Goal: Use online tool/utility: Utilize a website feature to perform a specific function

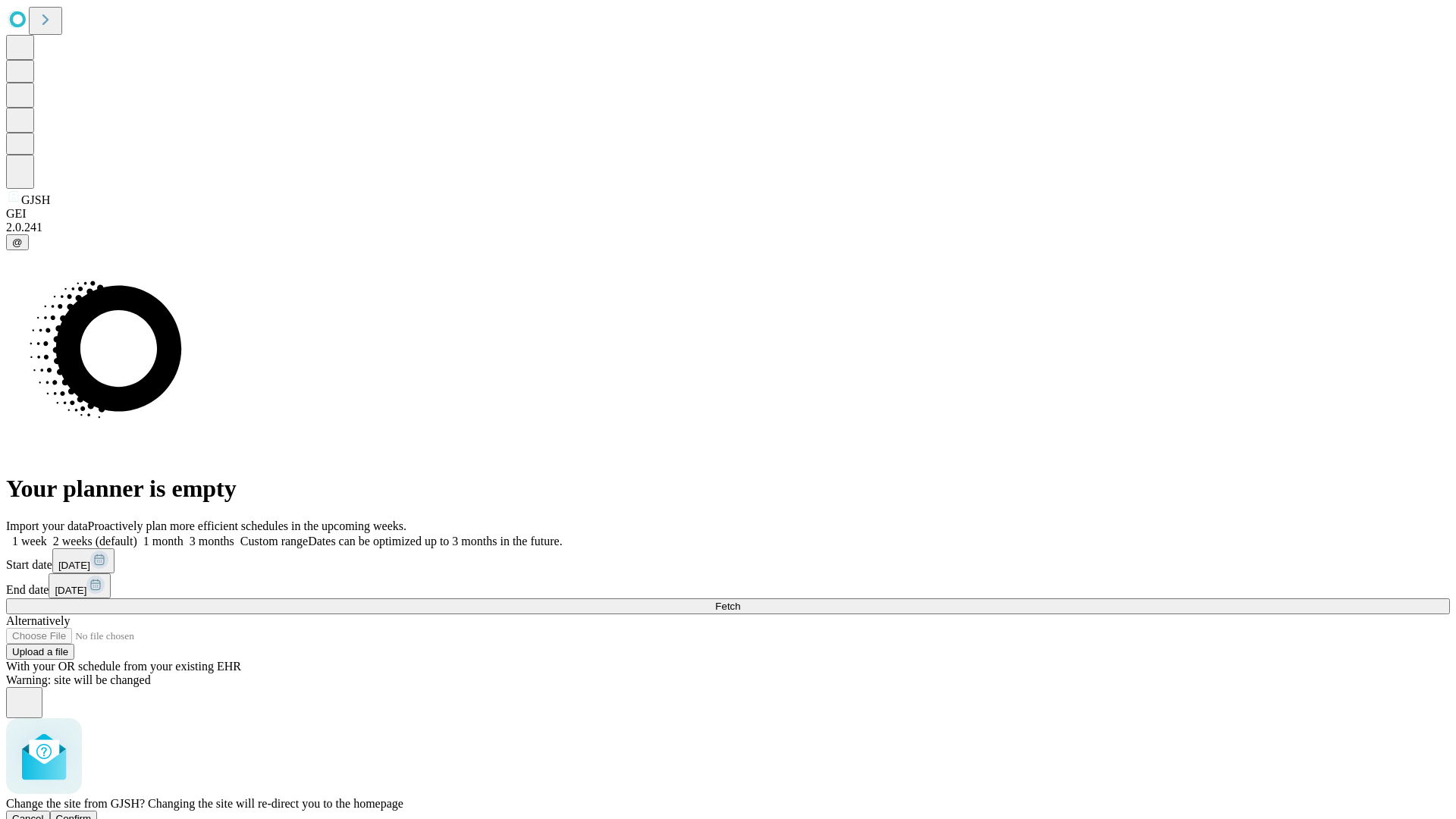
click at [91, 812] on span "Confirm" at bounding box center [74, 818] width 35 height 12
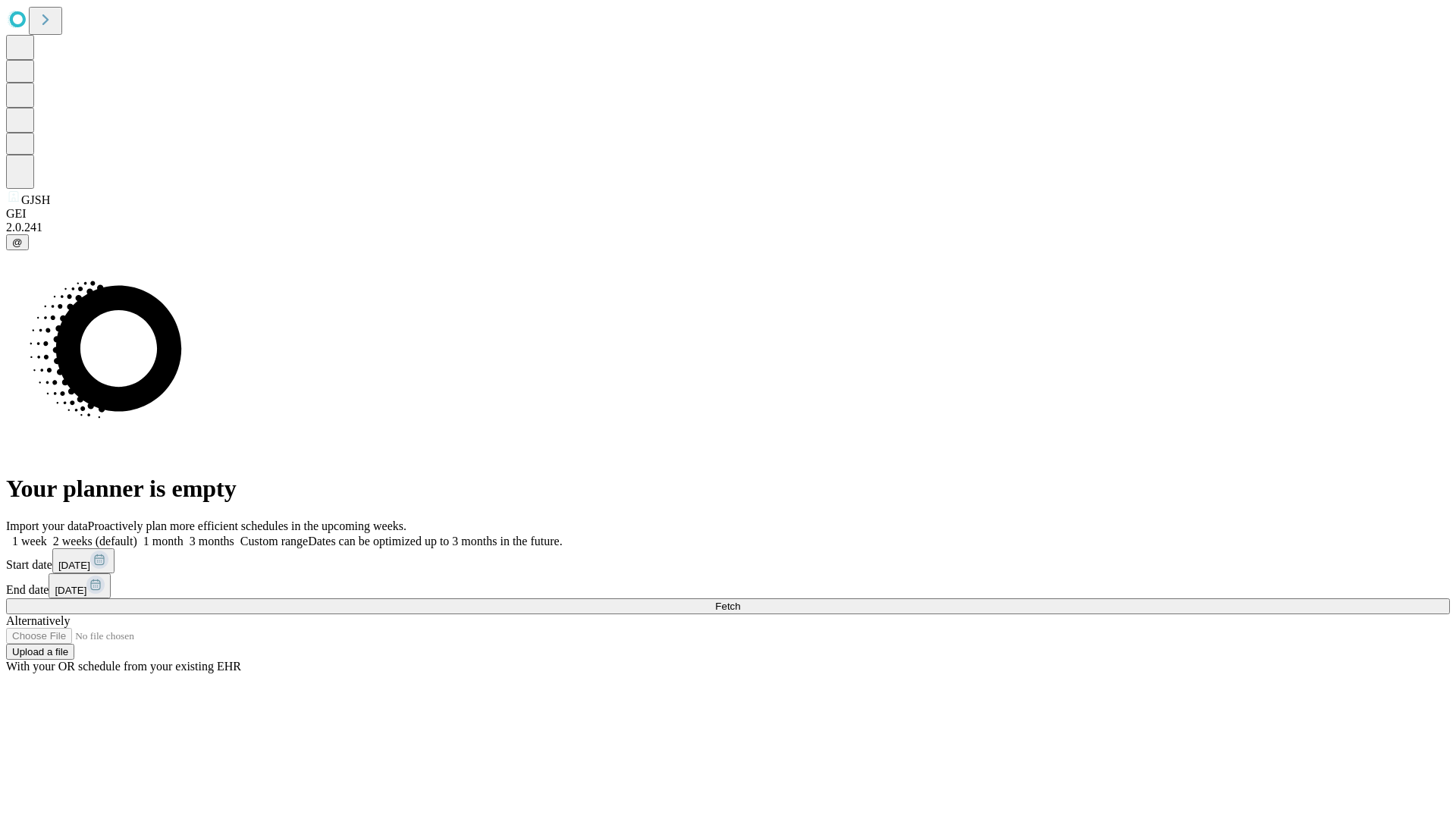
click at [47, 535] on label "1 week" at bounding box center [27, 541] width 41 height 13
click at [740, 601] on span "Fetch" at bounding box center [727, 607] width 25 height 12
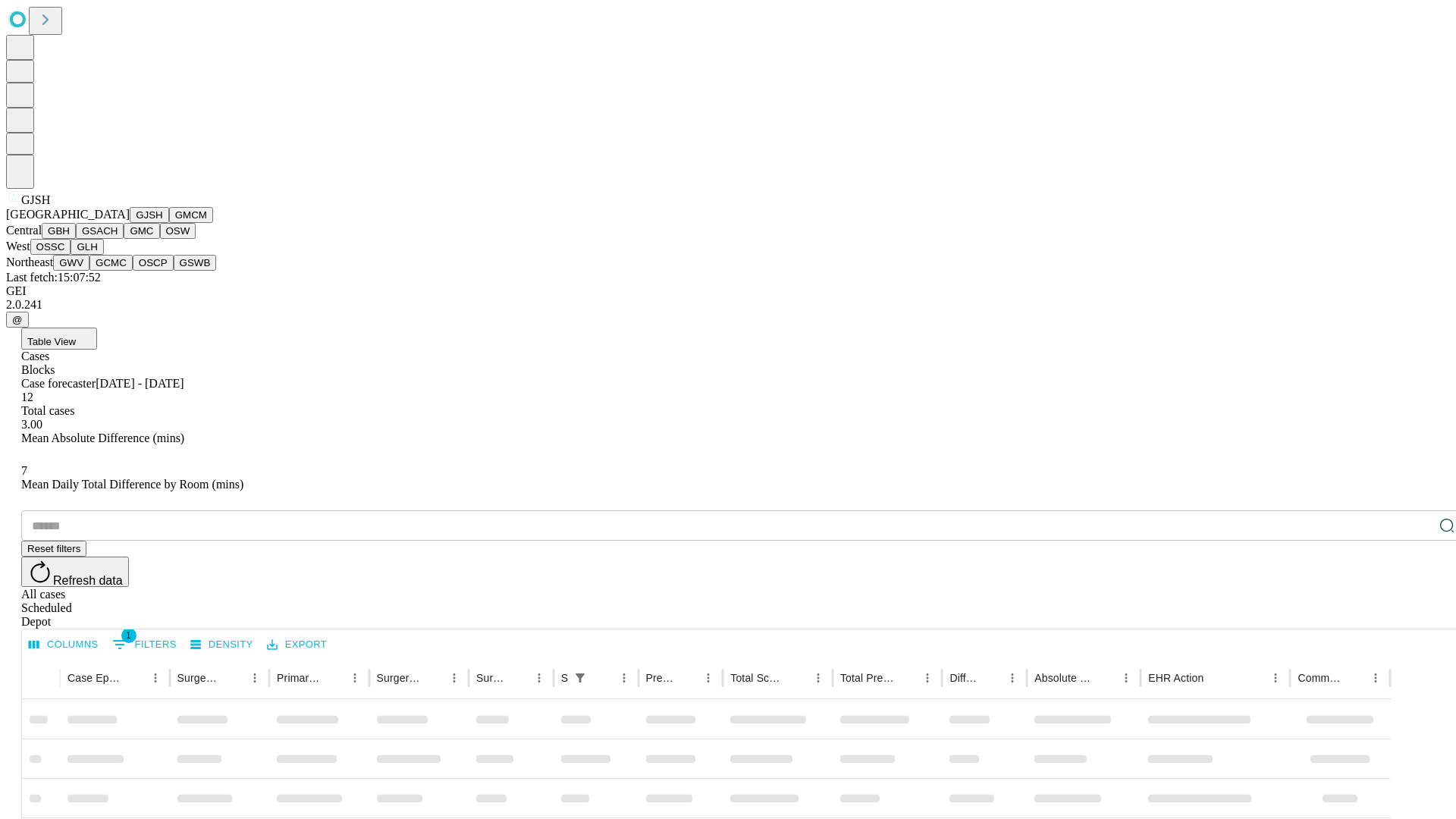
click at [169, 223] on button "GMCM" at bounding box center [191, 214] width 44 height 16
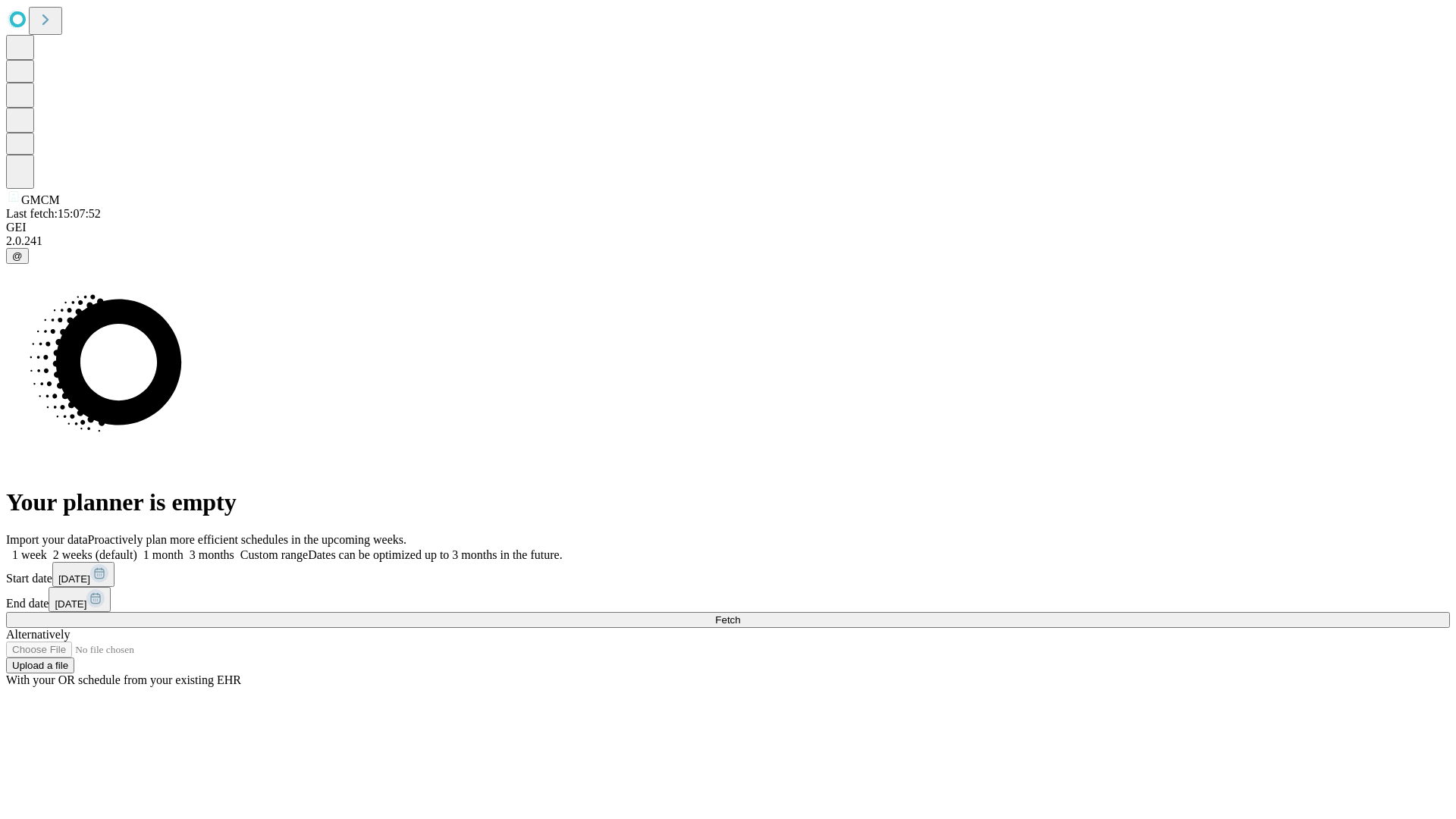
click at [47, 548] on label "1 week" at bounding box center [27, 554] width 41 height 13
click at [740, 614] on span "Fetch" at bounding box center [727, 619] width 25 height 12
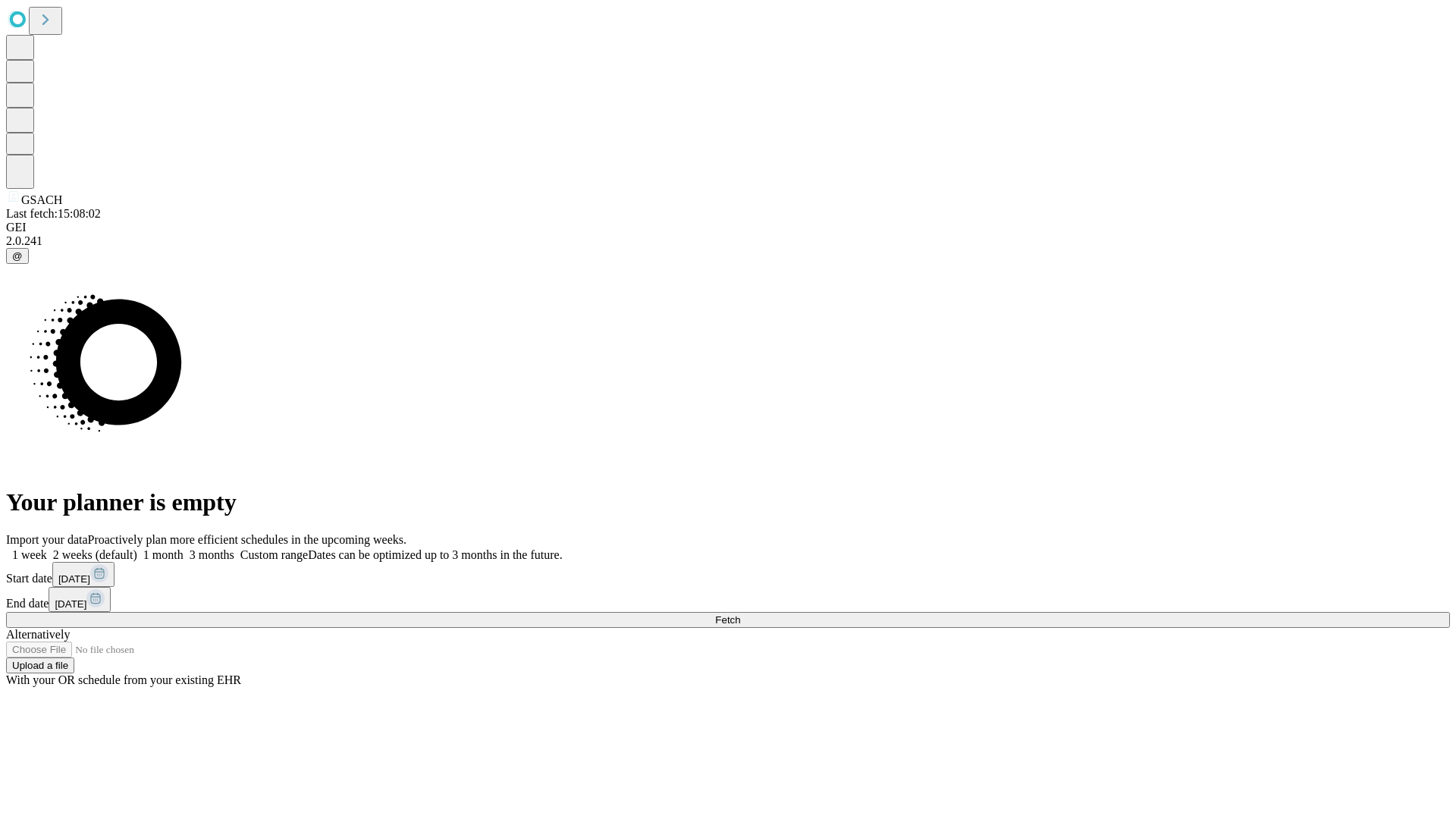
click at [47, 548] on label "1 week" at bounding box center [27, 554] width 41 height 13
click at [740, 614] on span "Fetch" at bounding box center [727, 619] width 25 height 12
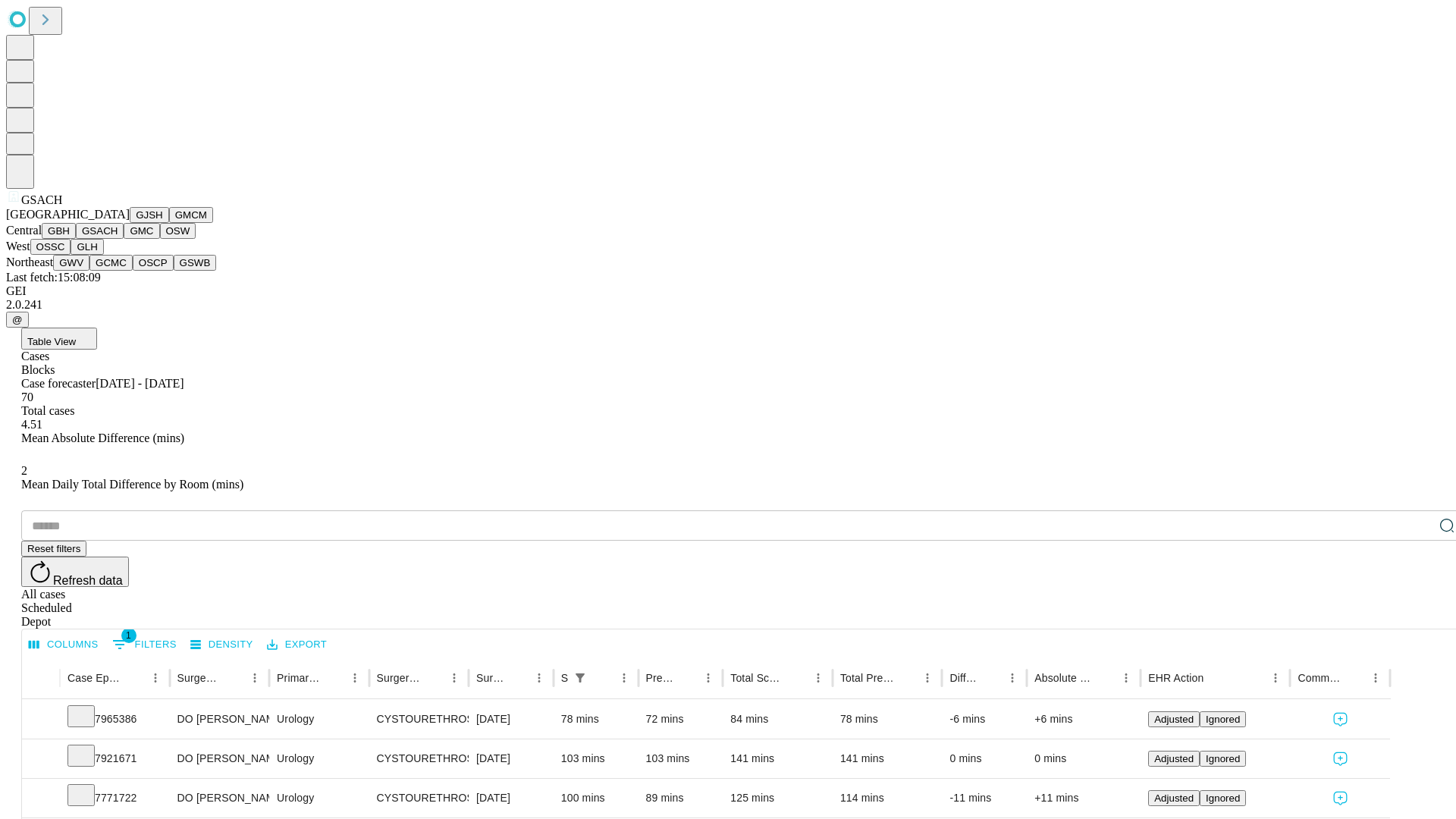
click at [124, 239] on button "GMC" at bounding box center [142, 231] width 35 height 16
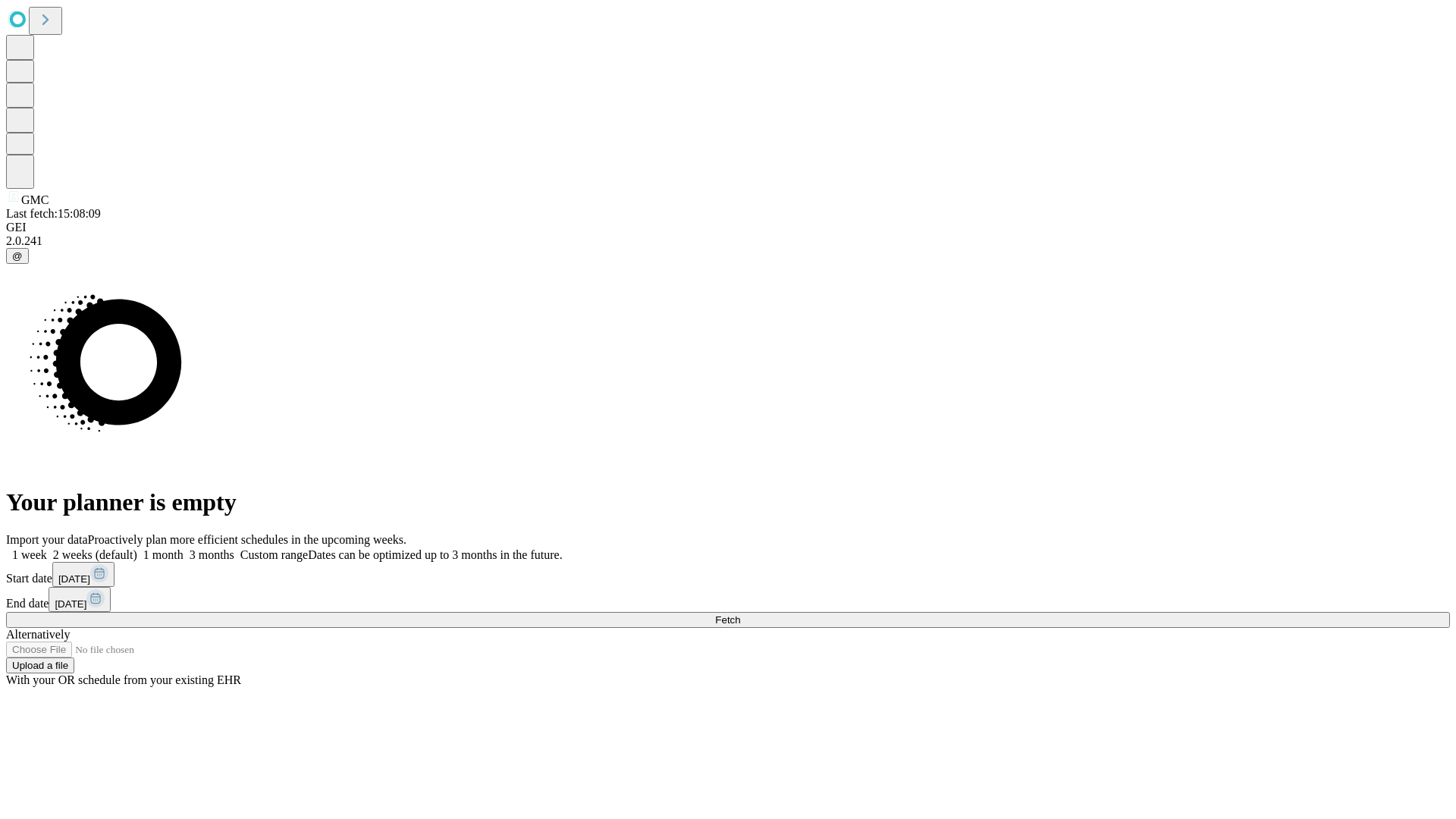
click at [47, 548] on label "1 week" at bounding box center [27, 554] width 41 height 13
click at [740, 614] on span "Fetch" at bounding box center [727, 619] width 25 height 12
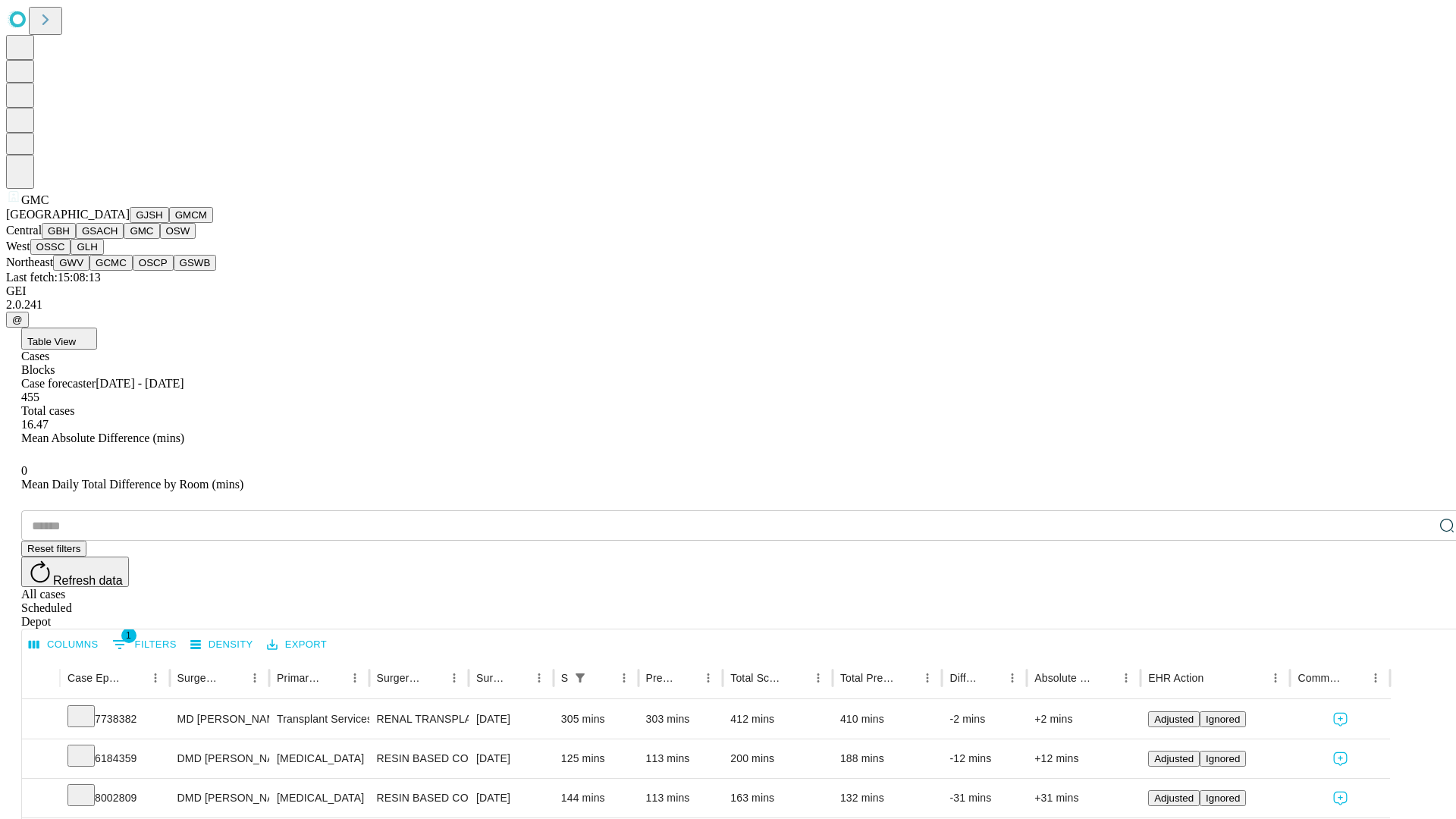
click at [160, 239] on button "OSW" at bounding box center [178, 231] width 36 height 16
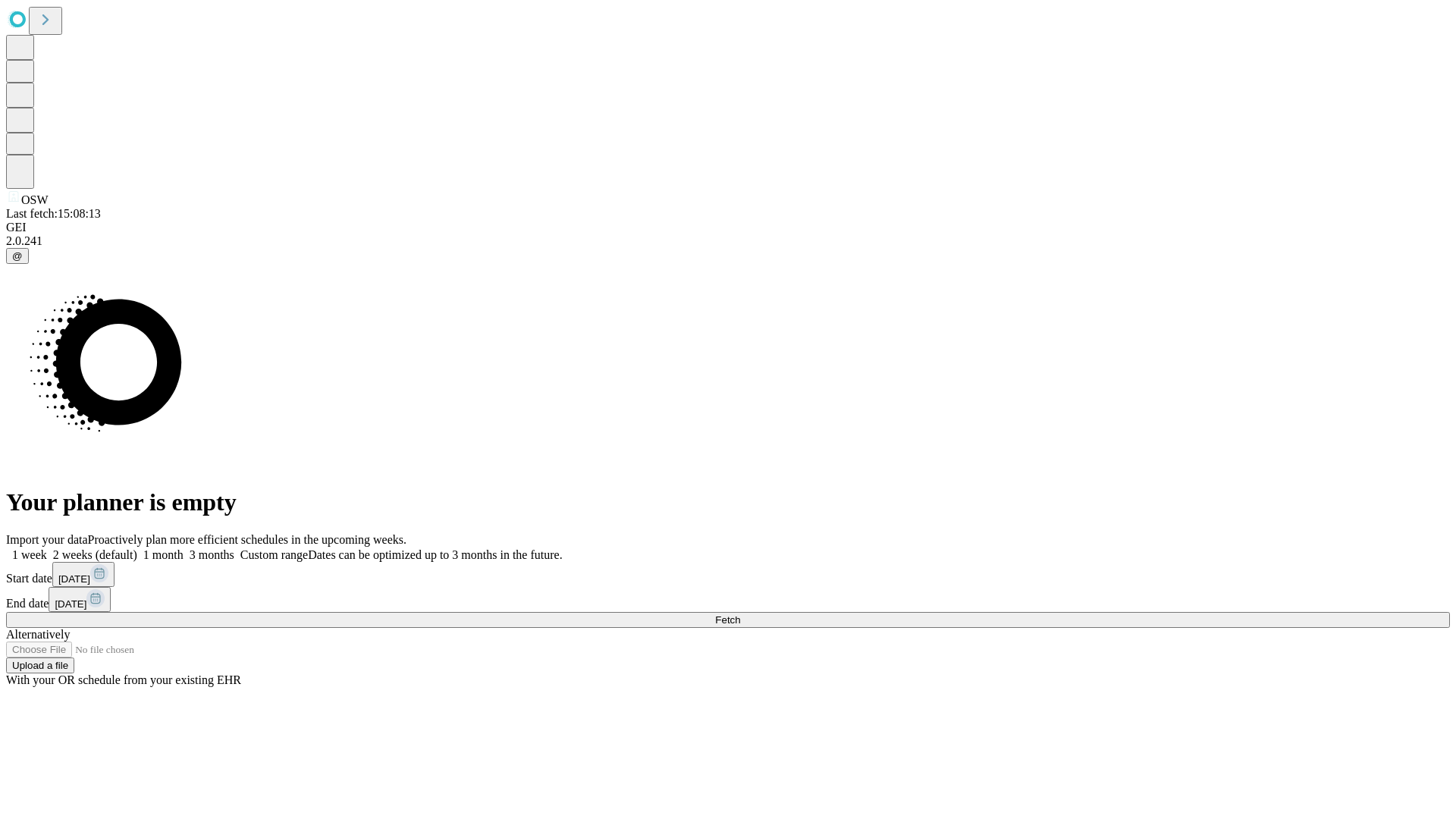
click at [47, 548] on label "1 week" at bounding box center [27, 554] width 41 height 13
click at [740, 614] on span "Fetch" at bounding box center [727, 619] width 25 height 12
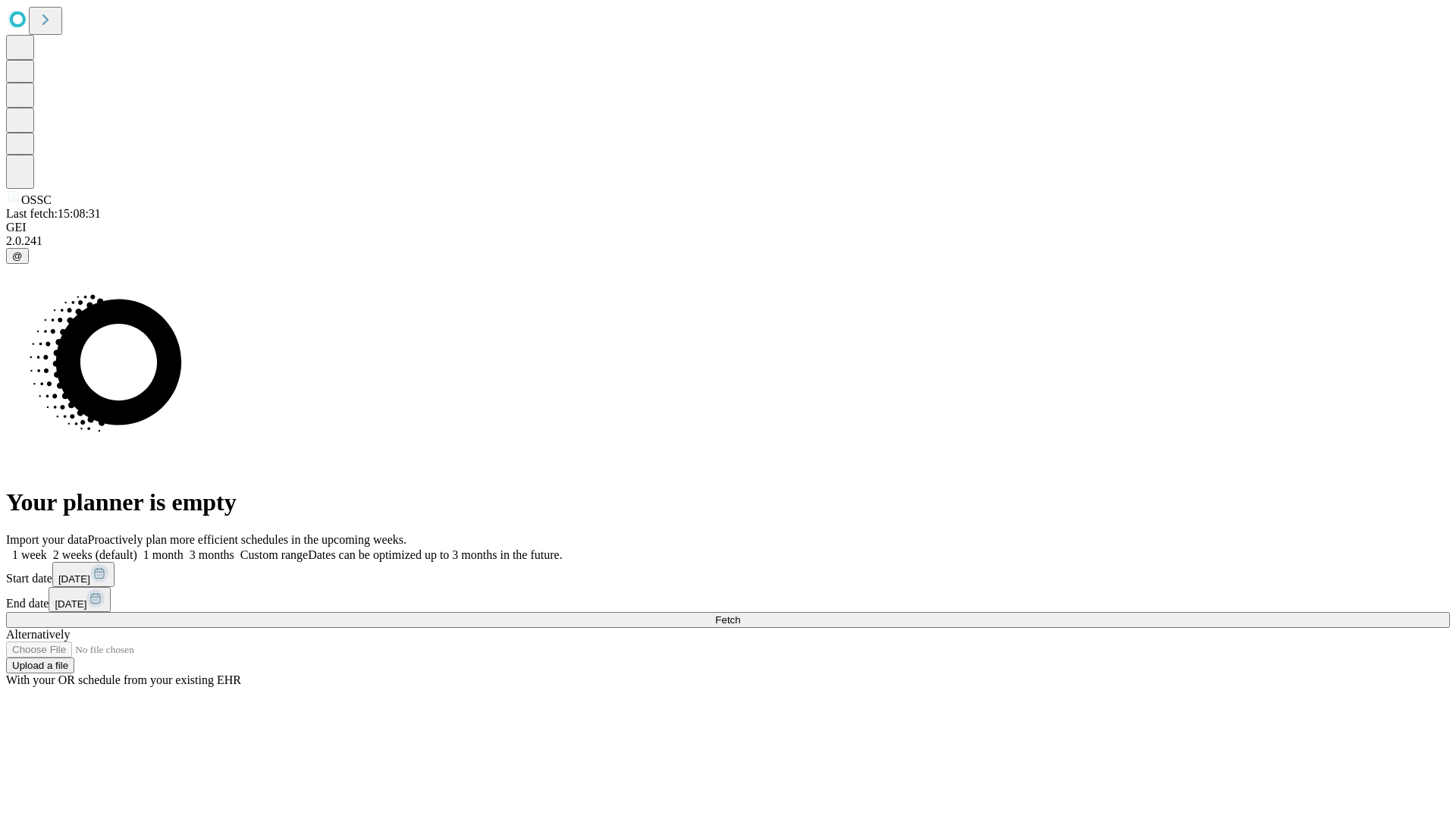
click at [47, 548] on label "1 week" at bounding box center [27, 554] width 41 height 13
click at [740, 614] on span "Fetch" at bounding box center [727, 619] width 25 height 12
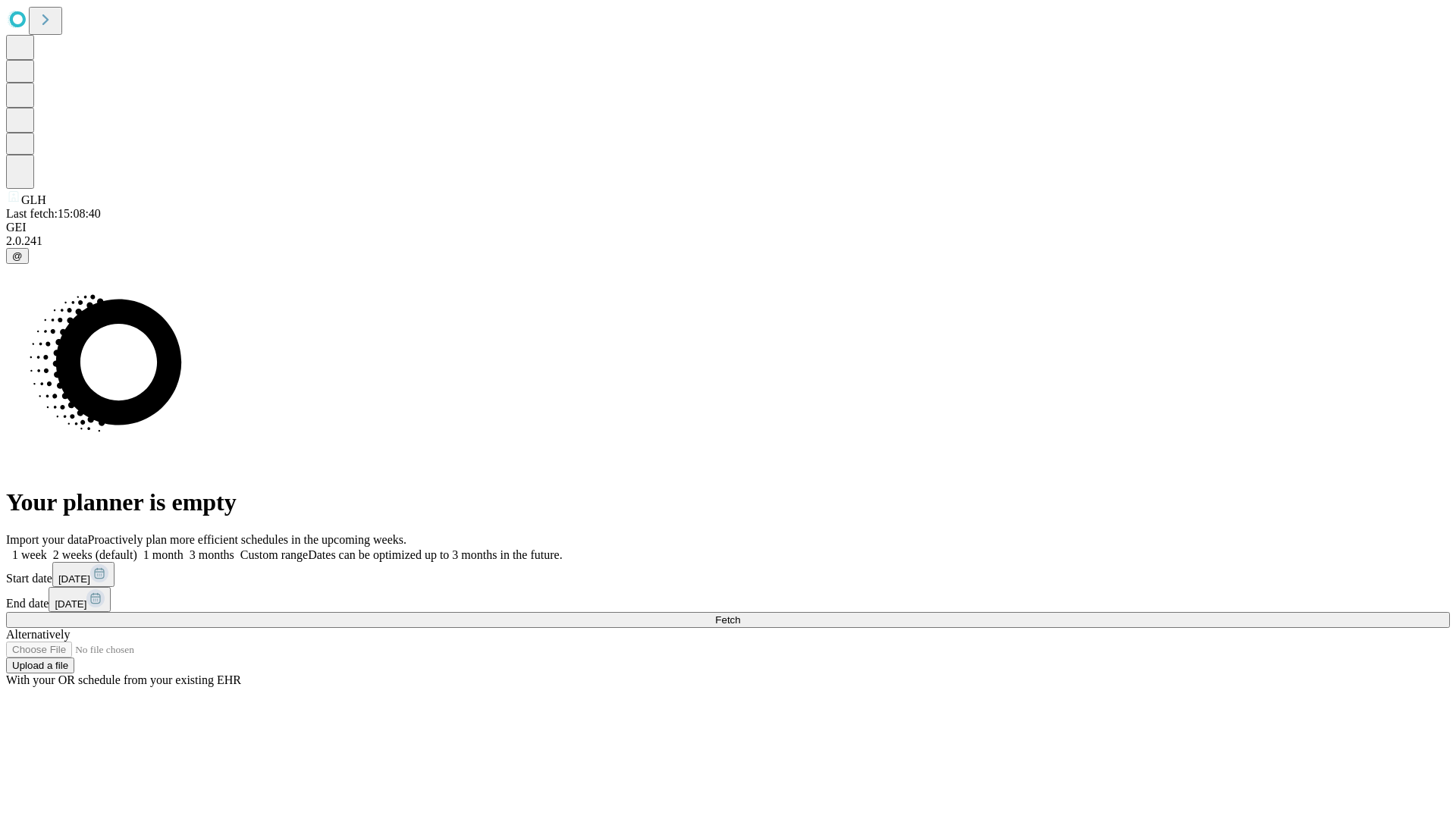
click at [47, 548] on label "1 week" at bounding box center [27, 554] width 41 height 13
click at [740, 614] on span "Fetch" at bounding box center [727, 619] width 25 height 12
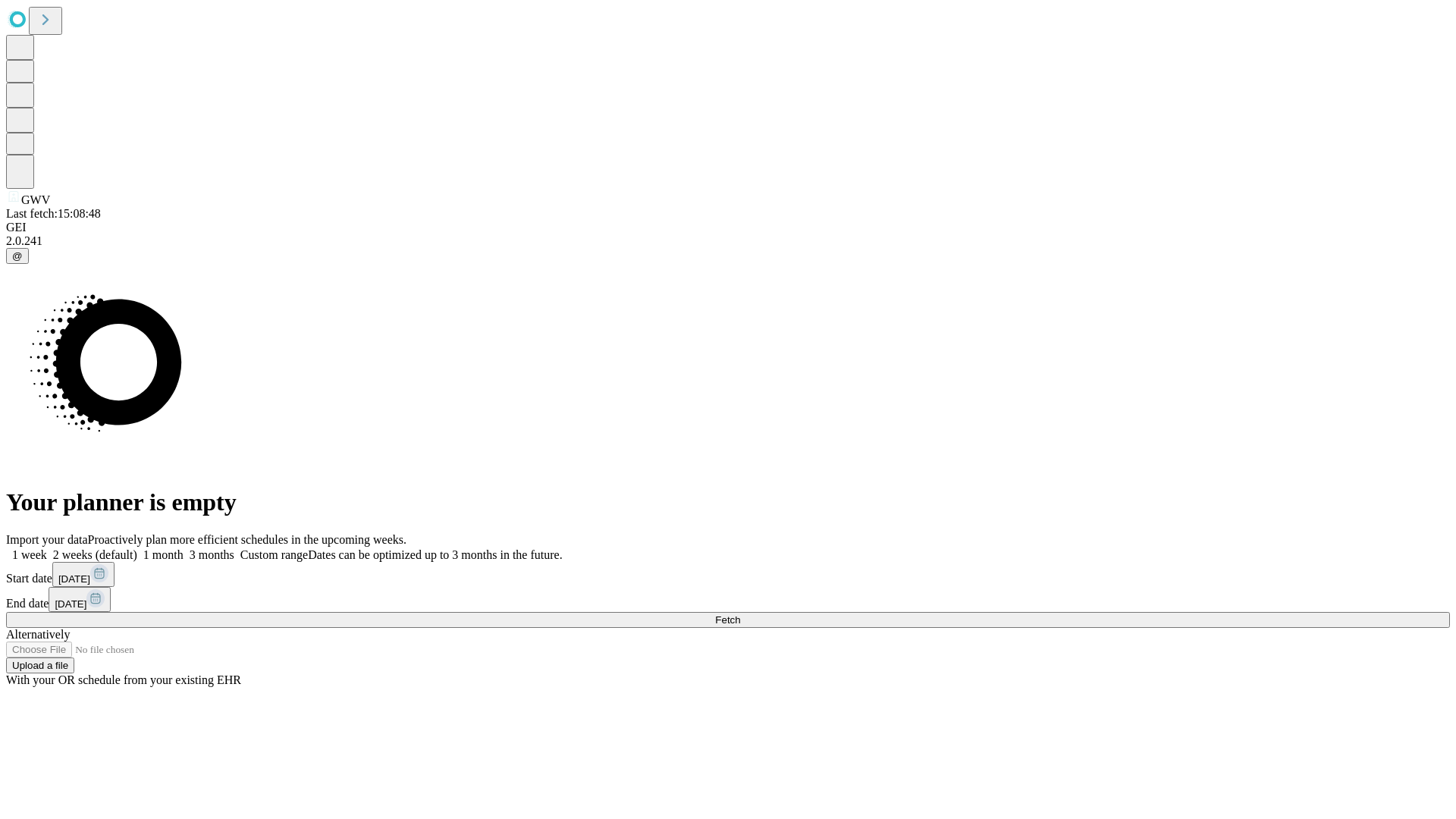
click at [47, 548] on label "1 week" at bounding box center [27, 554] width 41 height 13
click at [740, 614] on span "Fetch" at bounding box center [727, 619] width 25 height 12
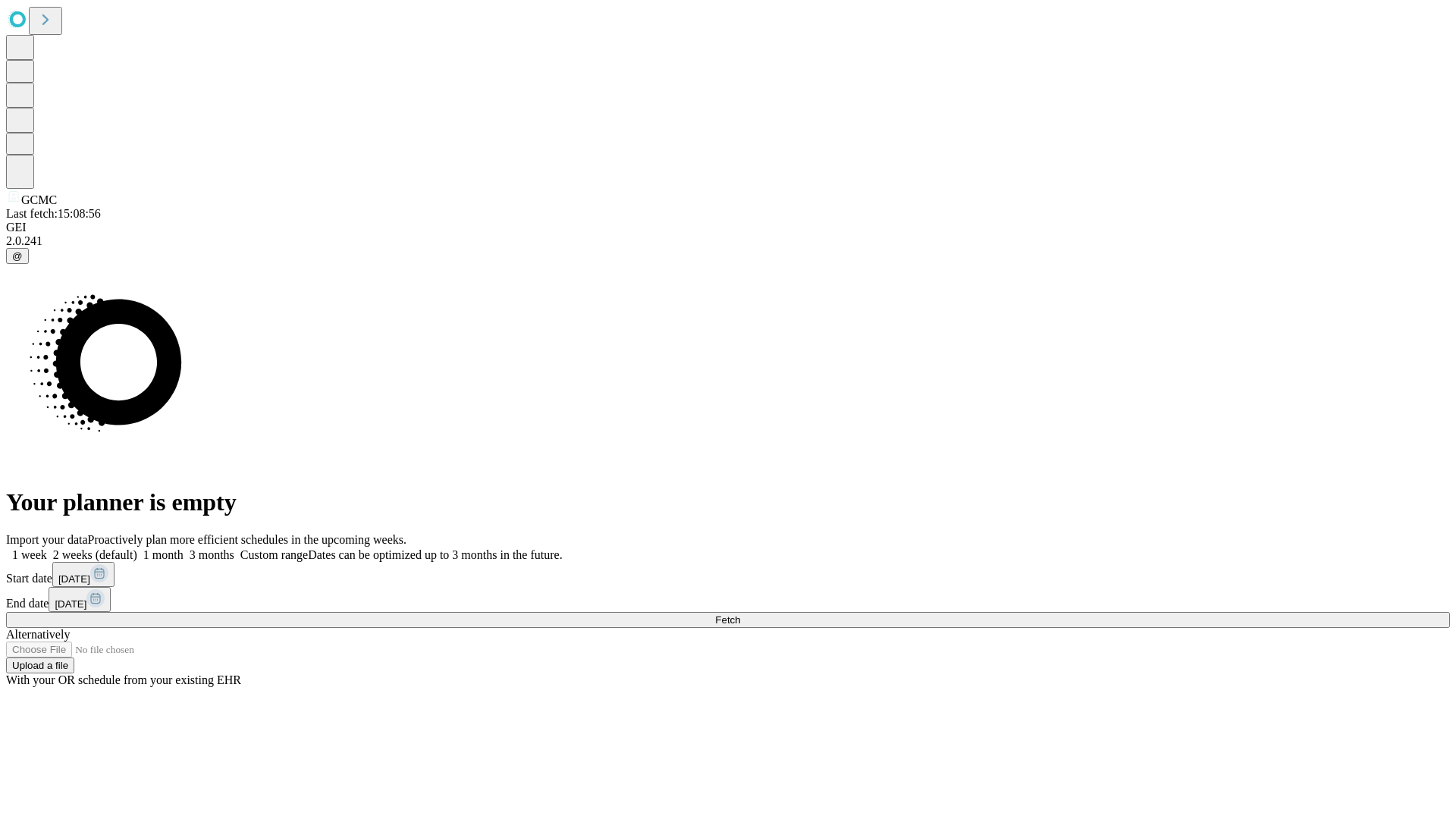
click at [47, 548] on label "1 week" at bounding box center [27, 554] width 41 height 13
click at [740, 614] on span "Fetch" at bounding box center [727, 619] width 25 height 12
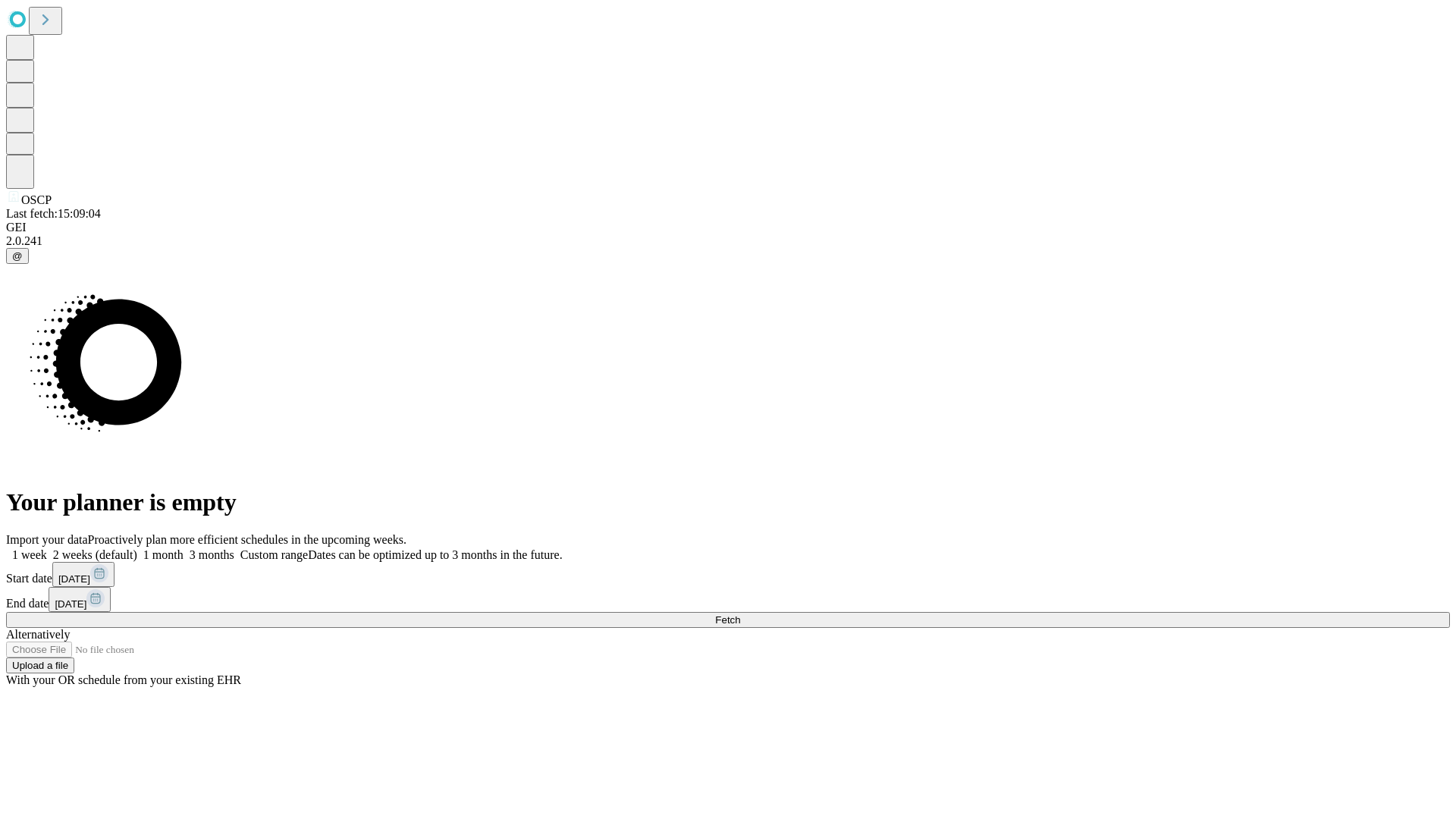
click at [47, 548] on label "1 week" at bounding box center [27, 554] width 41 height 13
click at [740, 614] on span "Fetch" at bounding box center [727, 619] width 25 height 12
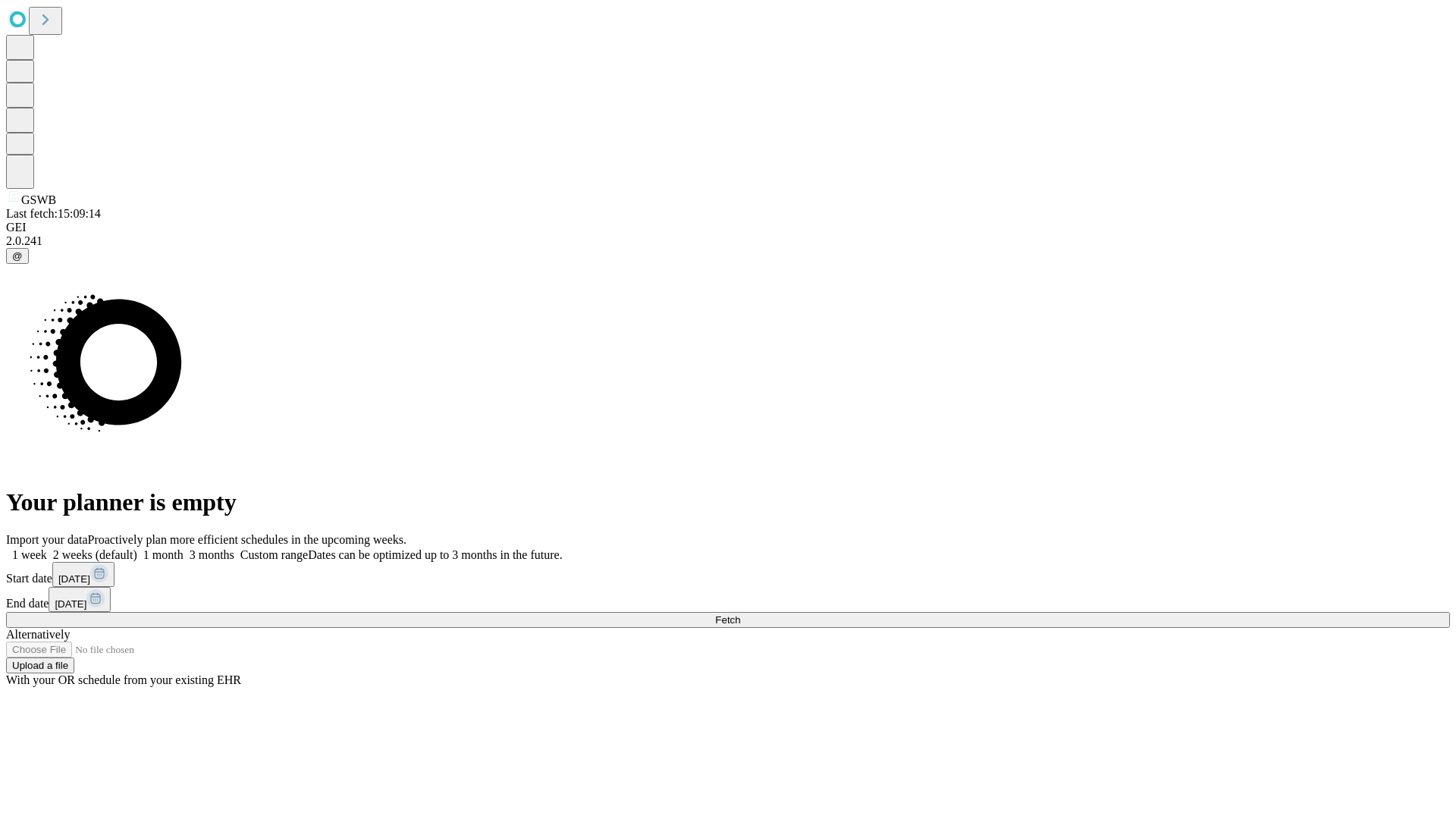
click at [47, 548] on label "1 week" at bounding box center [27, 554] width 41 height 13
click at [740, 614] on span "Fetch" at bounding box center [727, 619] width 25 height 12
